Goal: Transaction & Acquisition: Book appointment/travel/reservation

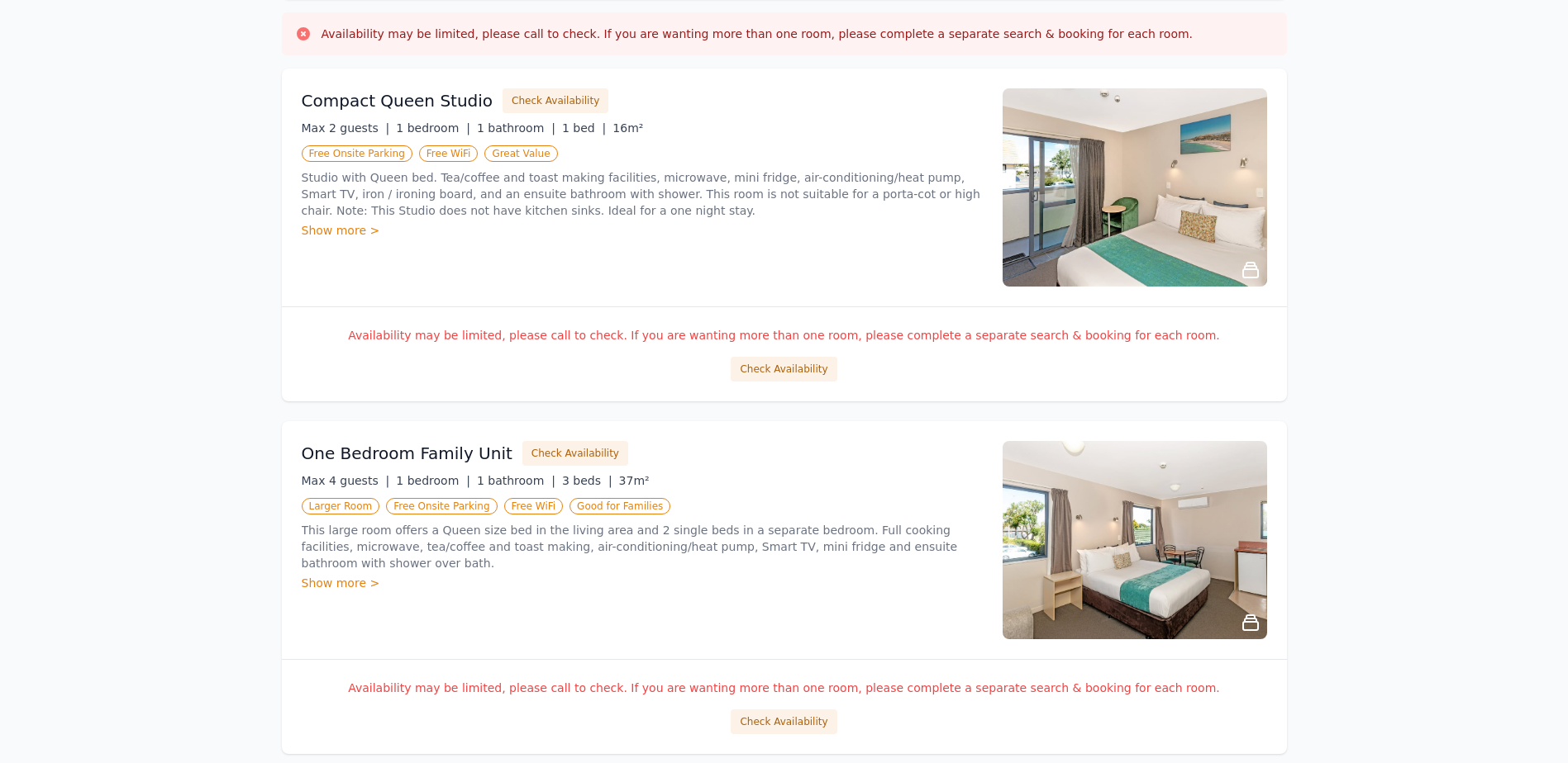
scroll to position [165, 0]
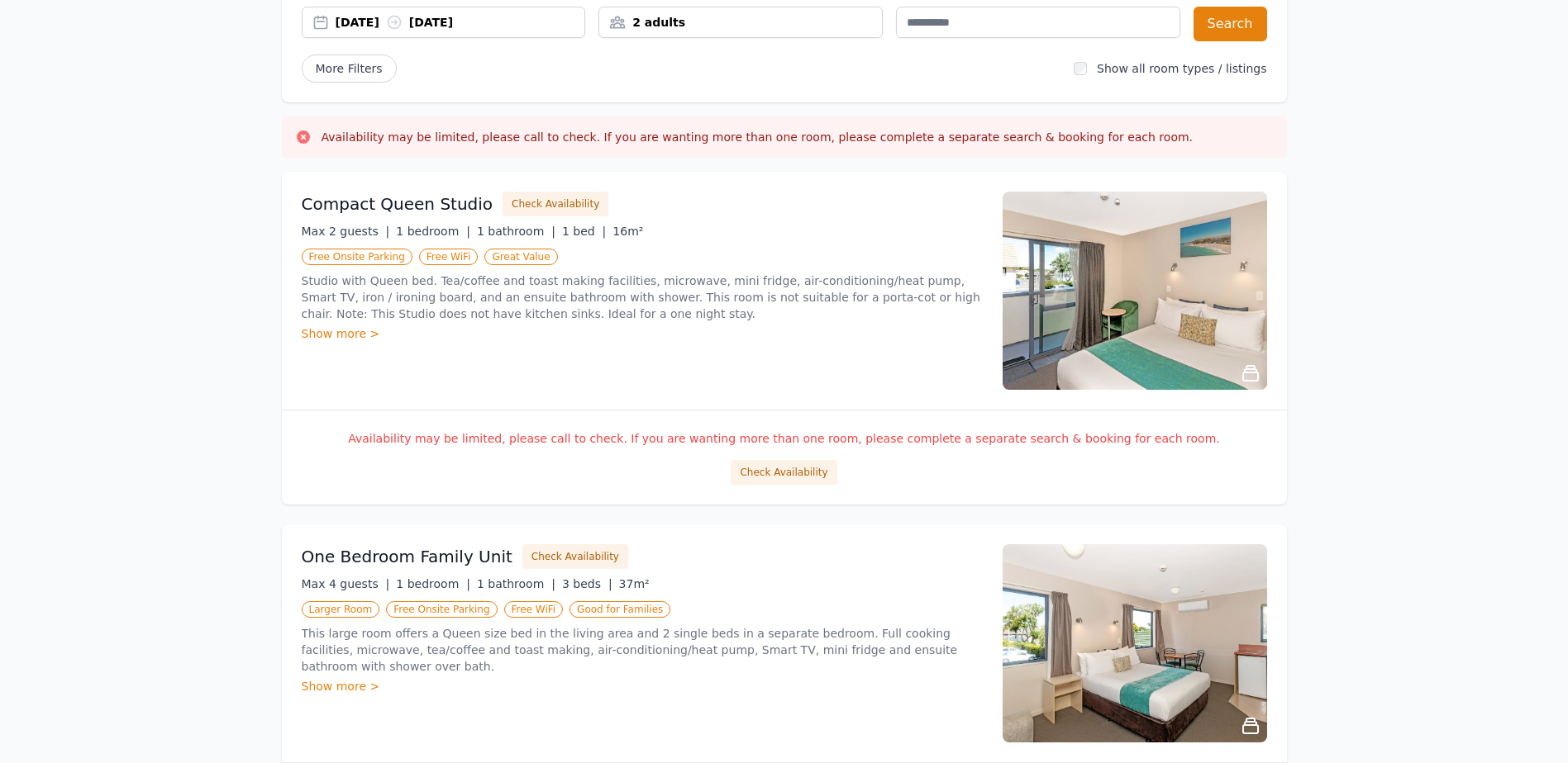
click at [855, 20] on div "2 adults" at bounding box center [741, 22] width 283 height 17
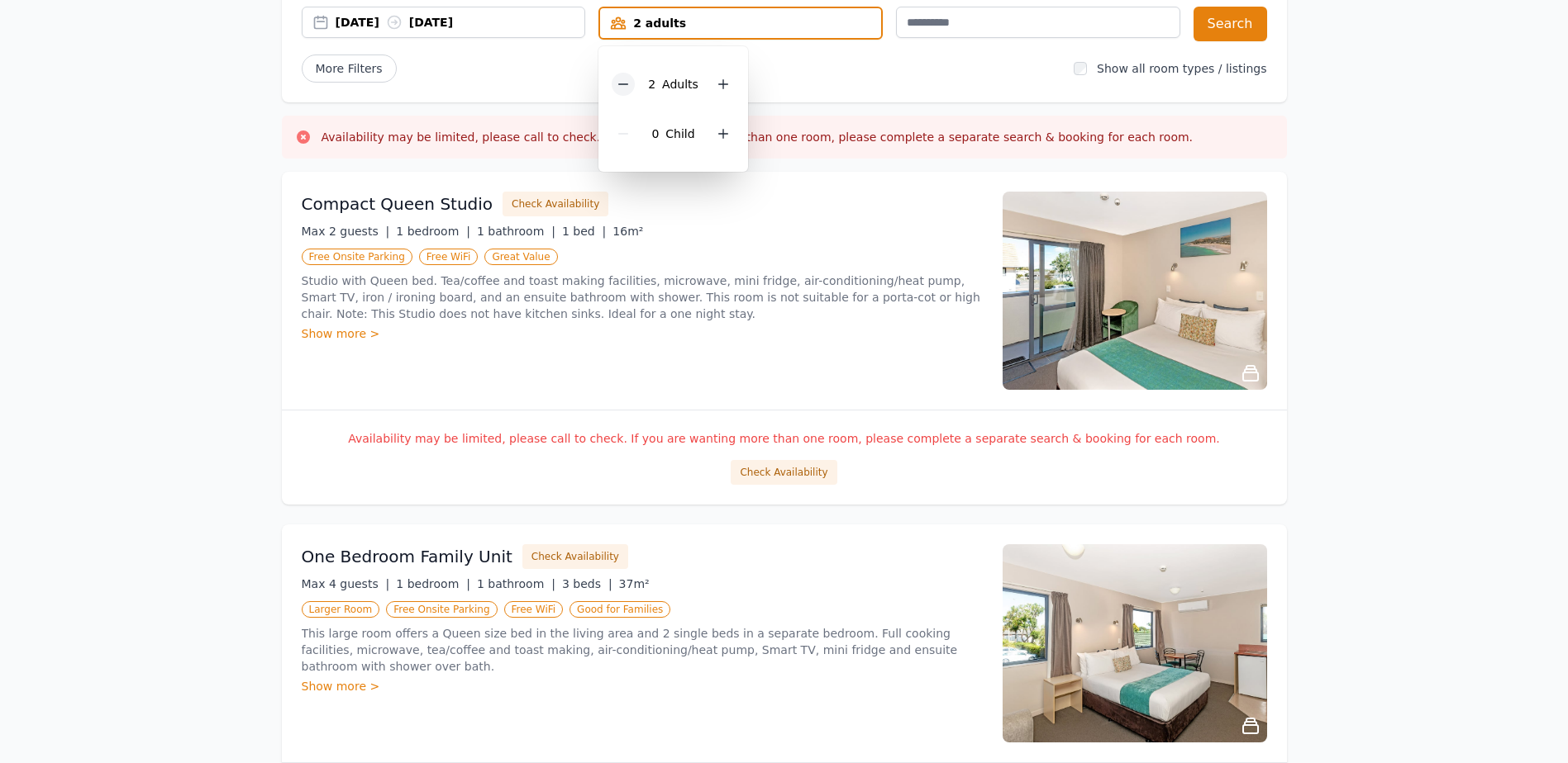
click at [630, 87] on icon at bounding box center [623, 83] width 13 height 13
click at [1249, 26] on button "Search" at bounding box center [1230, 24] width 74 height 34
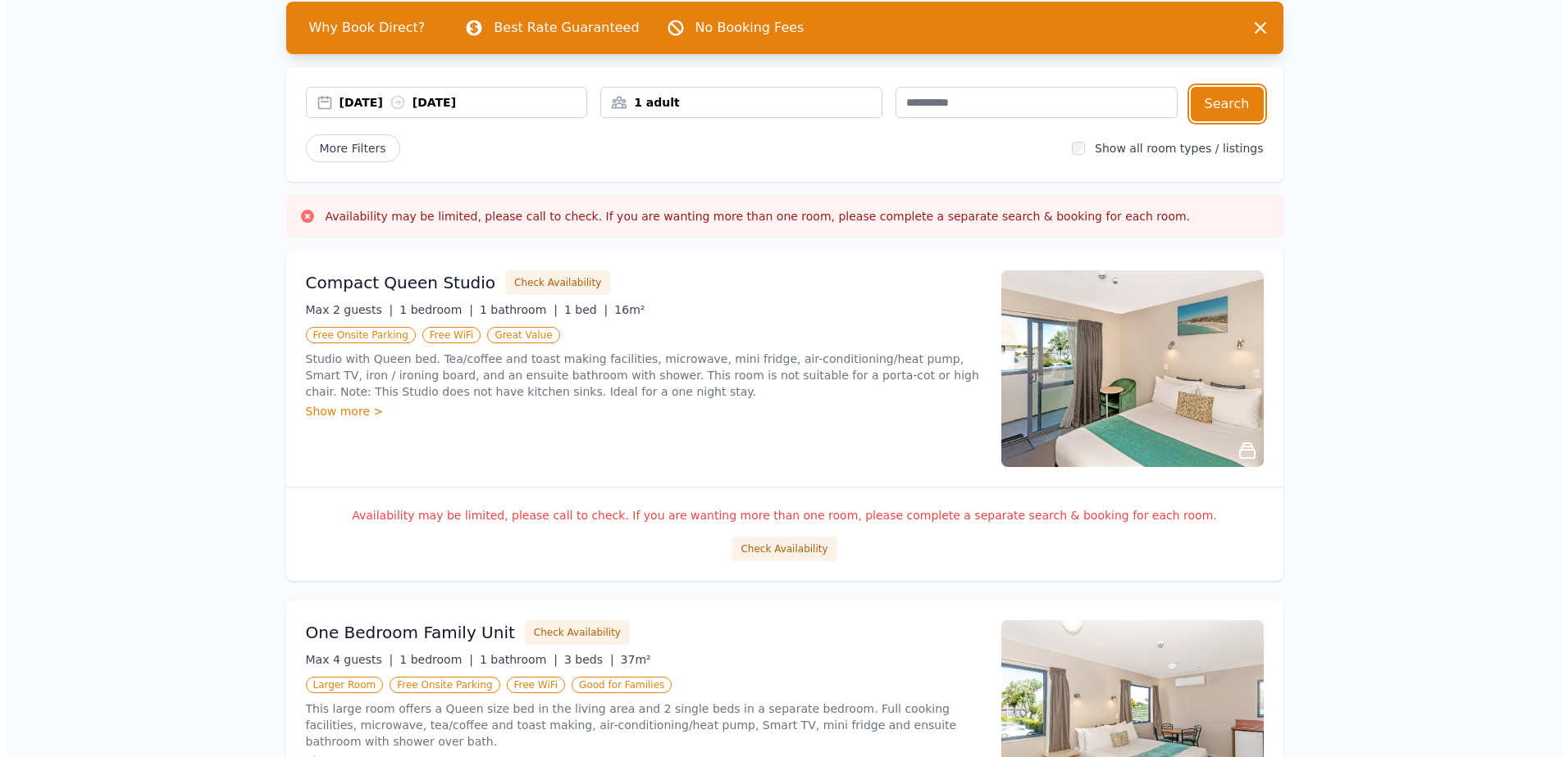
scroll to position [164, 0]
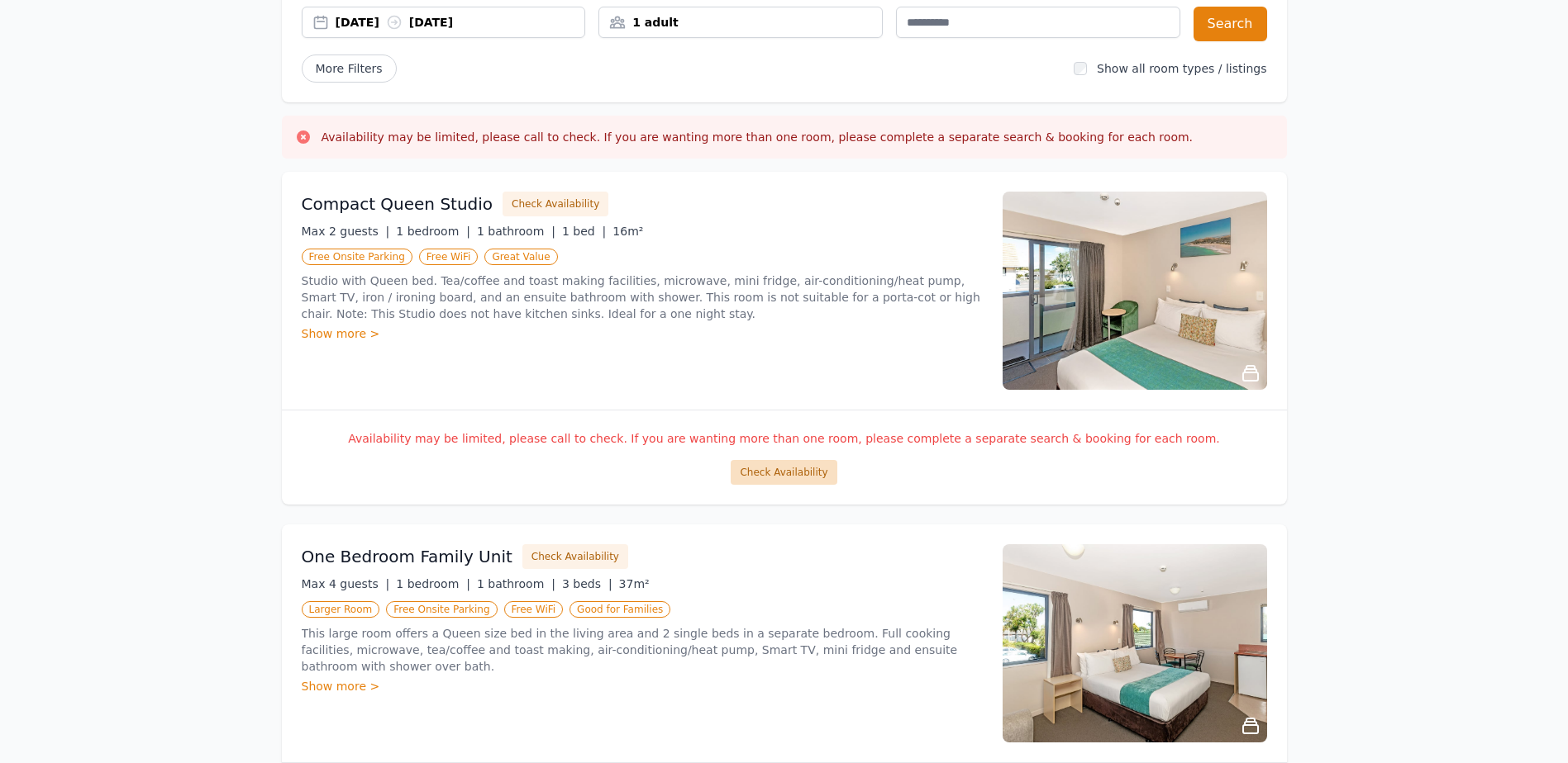
click at [798, 475] on button "Check Availability" at bounding box center [784, 472] width 106 height 25
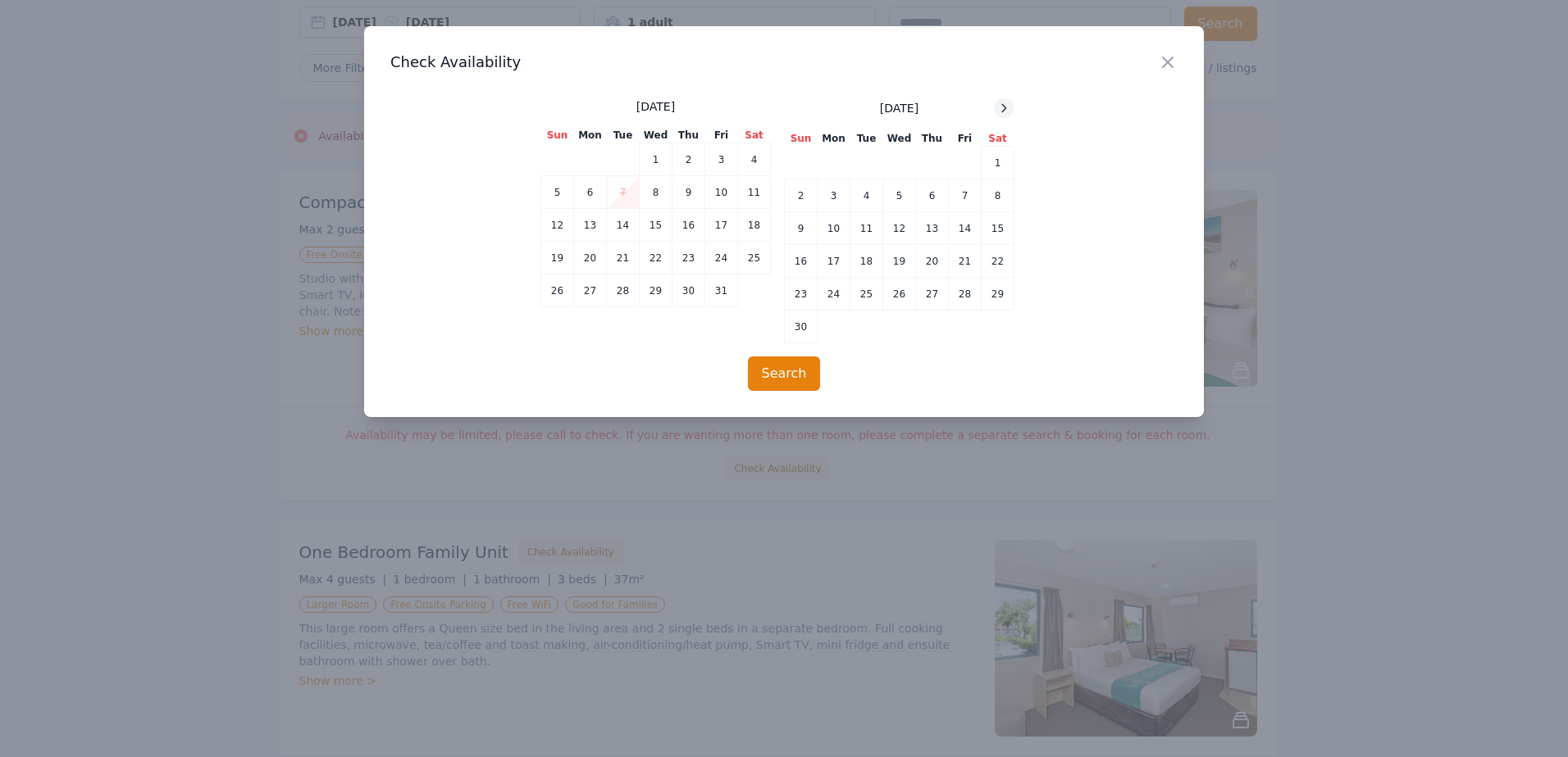
click at [1002, 106] on icon at bounding box center [1003, 107] width 13 height 13
click at [995, 261] on td "27" at bounding box center [998, 262] width 33 height 33
click at [806, 297] on td "28" at bounding box center [801, 294] width 33 height 33
click at [787, 378] on button "Search" at bounding box center [784, 373] width 73 height 34
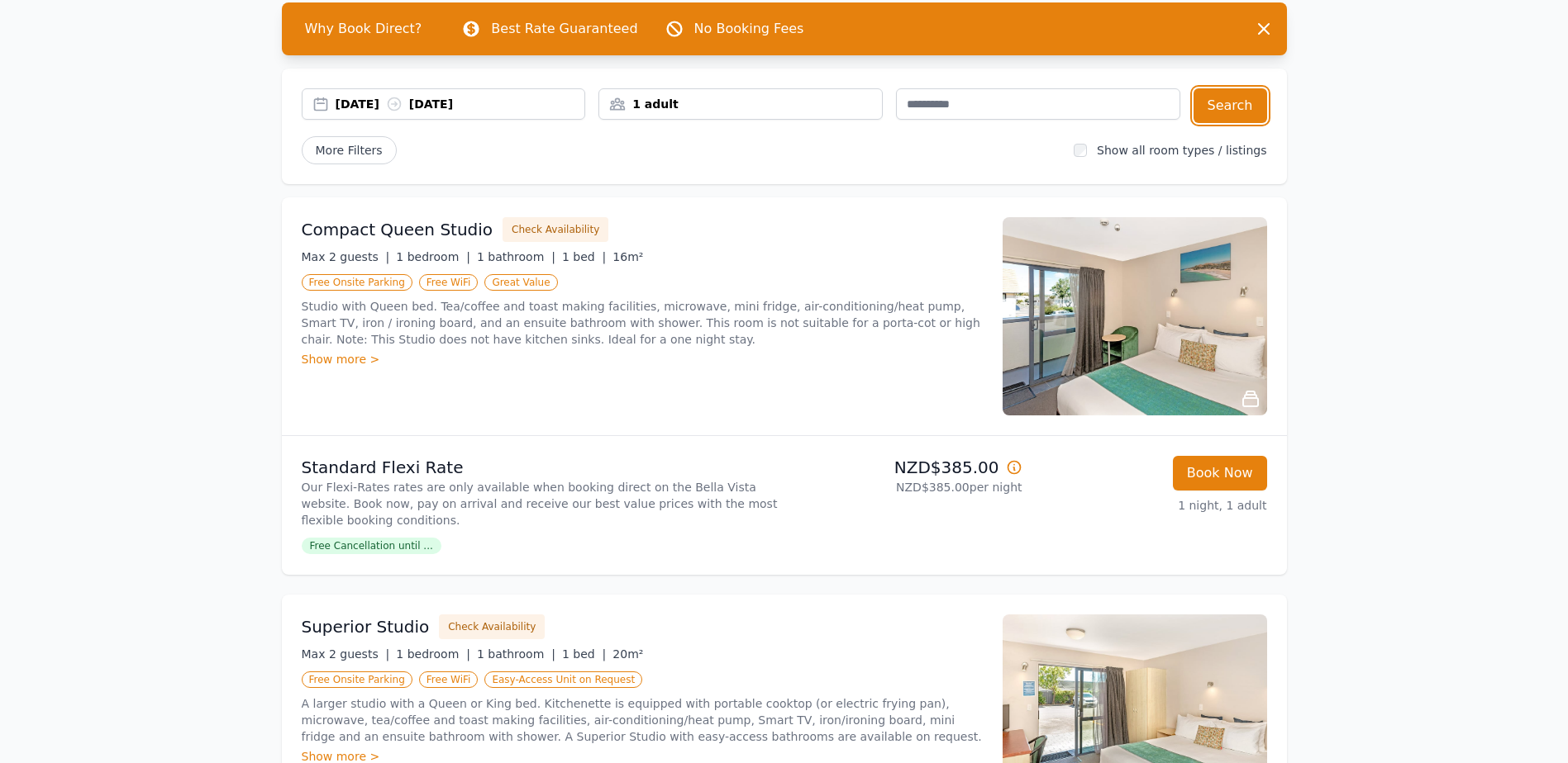
scroll to position [82, 0]
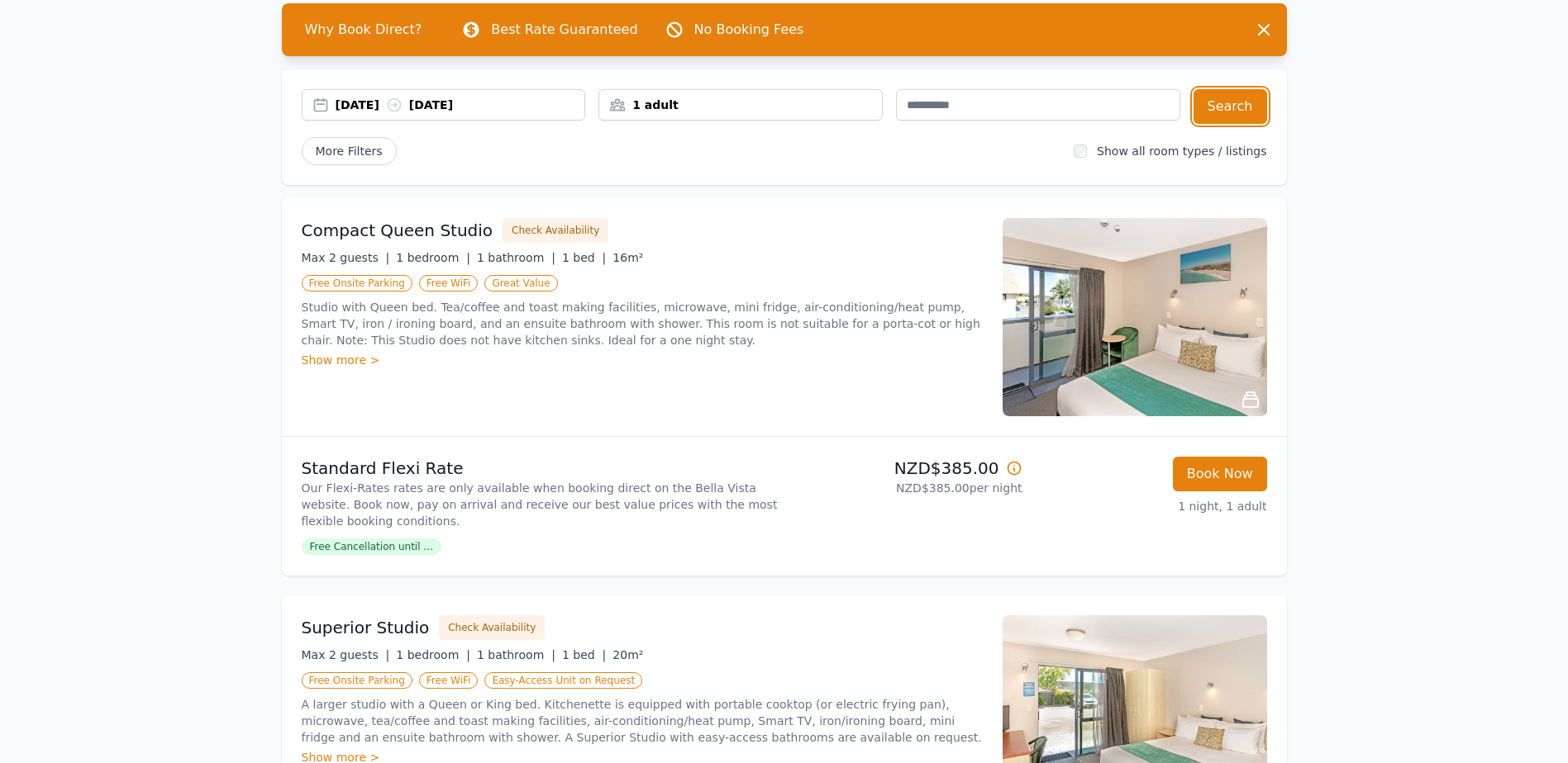
click at [476, 105] on div "[DATE] [DATE]" at bounding box center [461, 104] width 250 height 17
